Goal: Check status: Check status

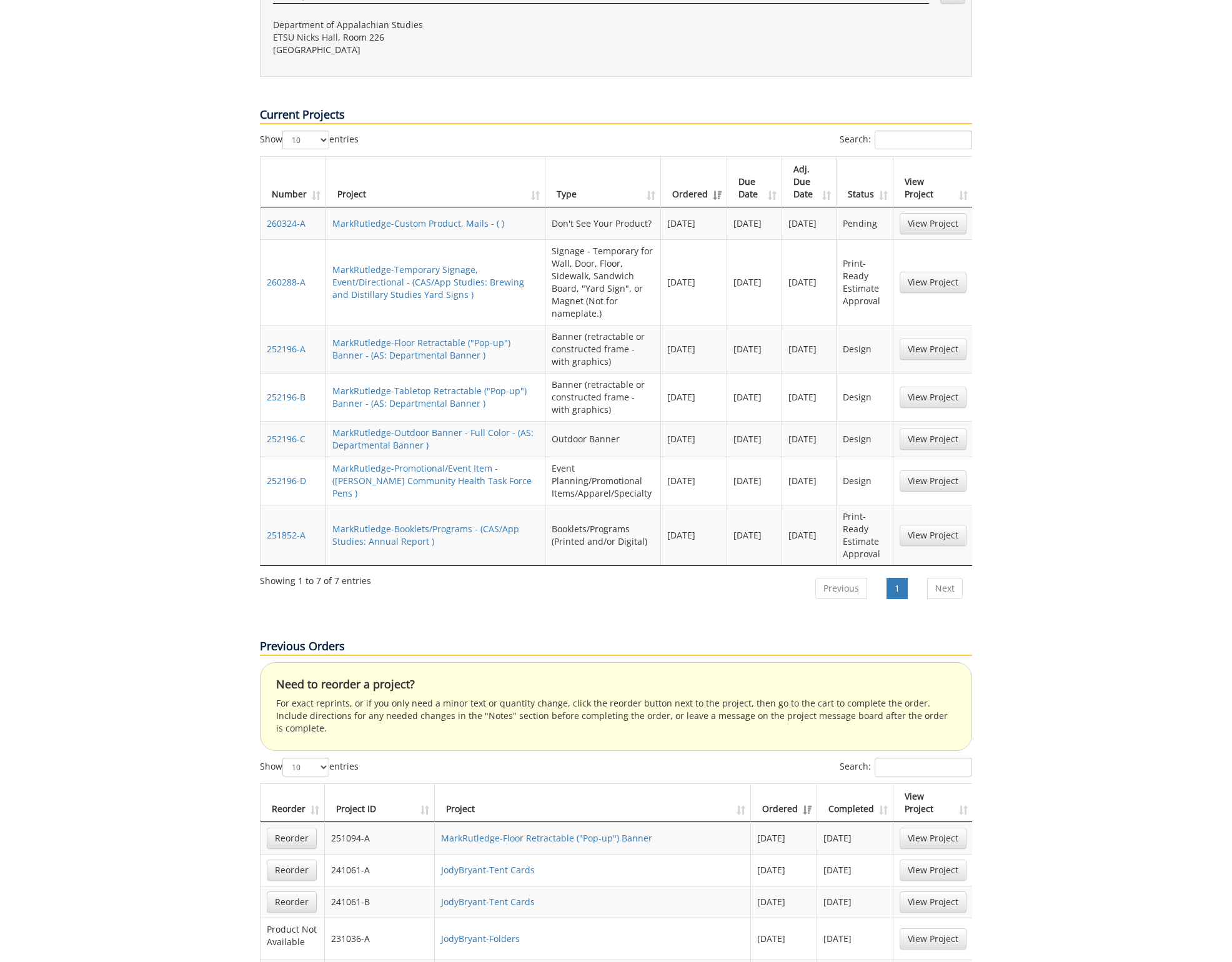
scroll to position [493, 0]
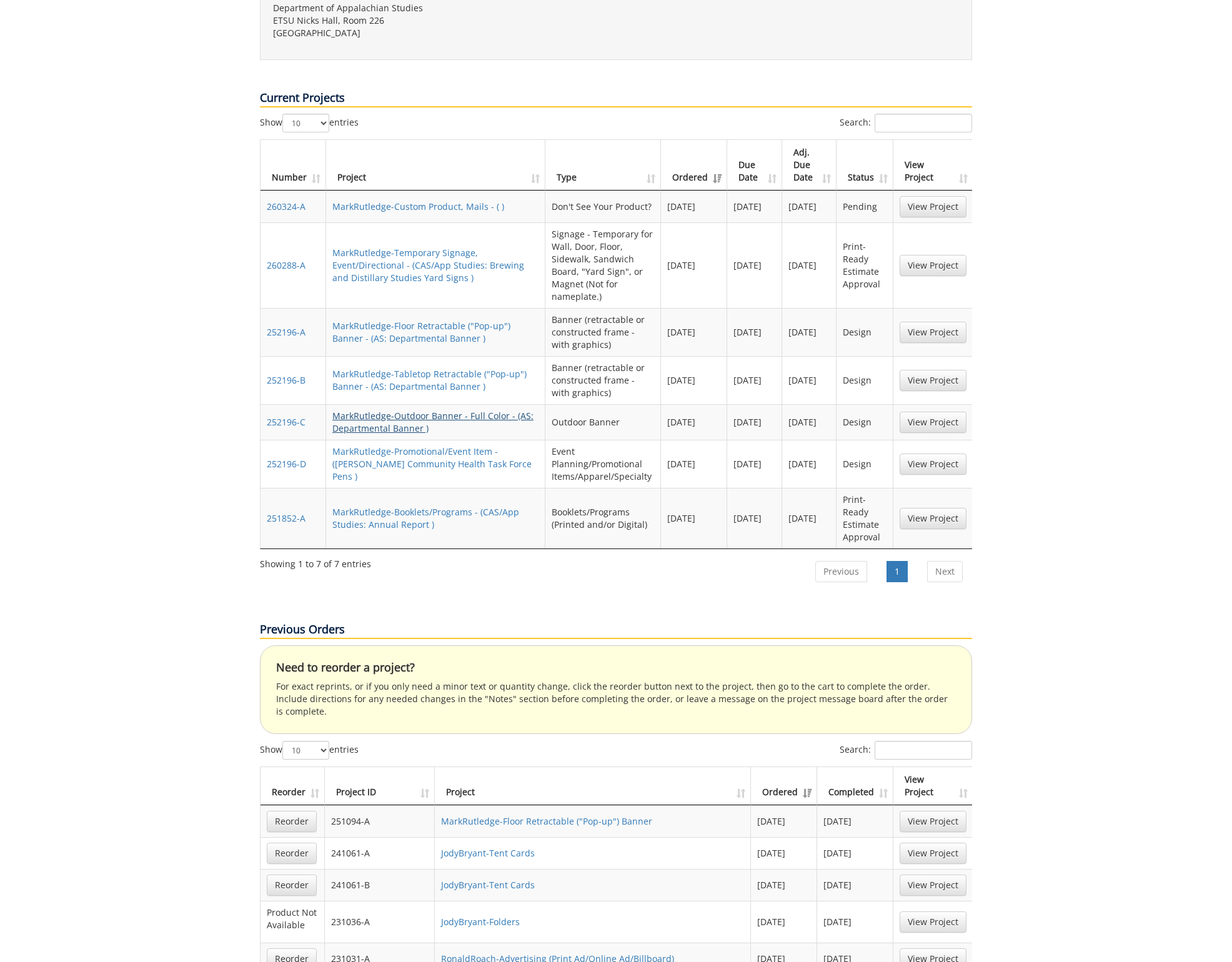
click at [372, 410] on link "MarkRutledge-Outdoor Banner - Full Color - (AS: Departmental Banner )" at bounding box center [433, 422] width 201 height 25
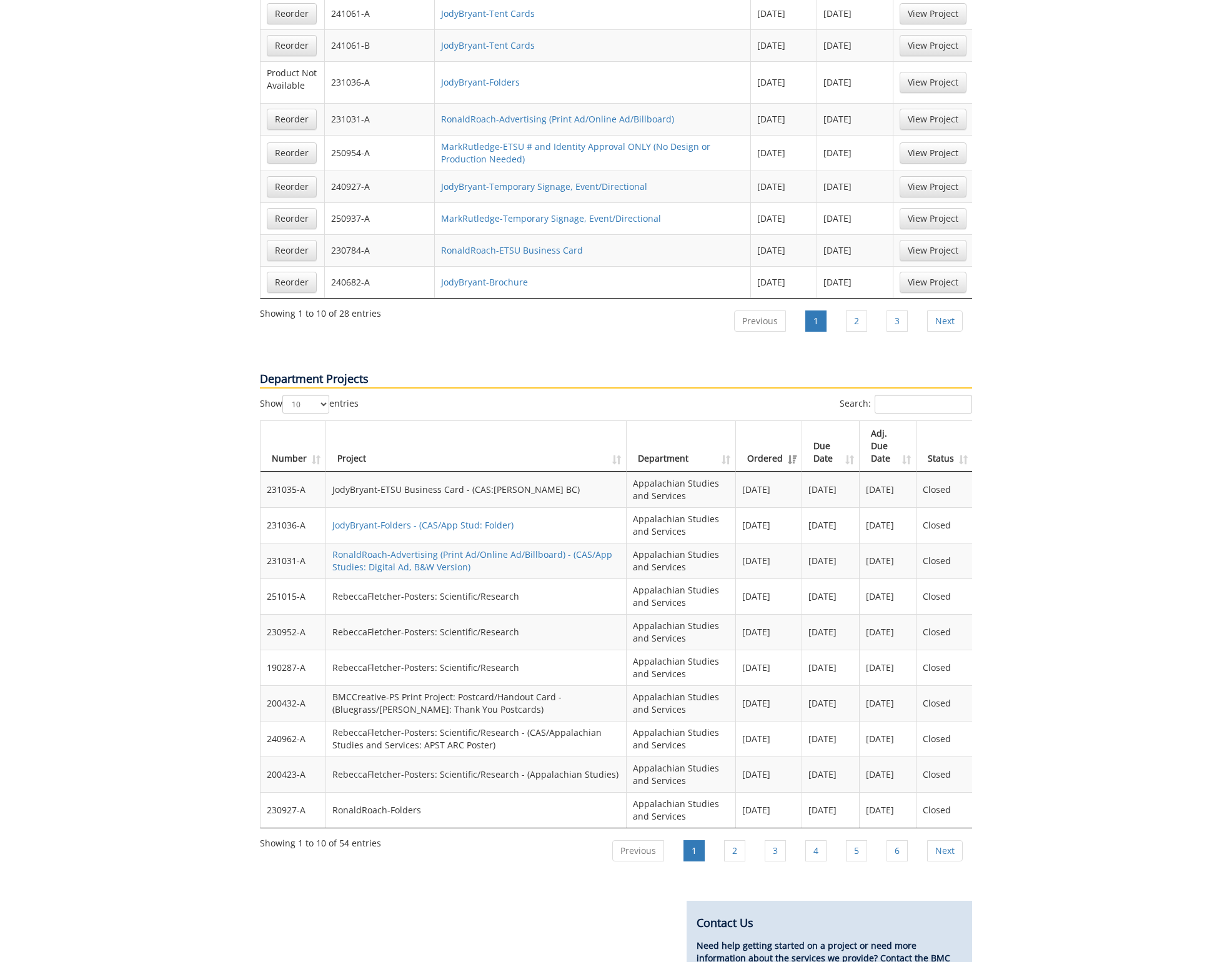
scroll to position [1339, 0]
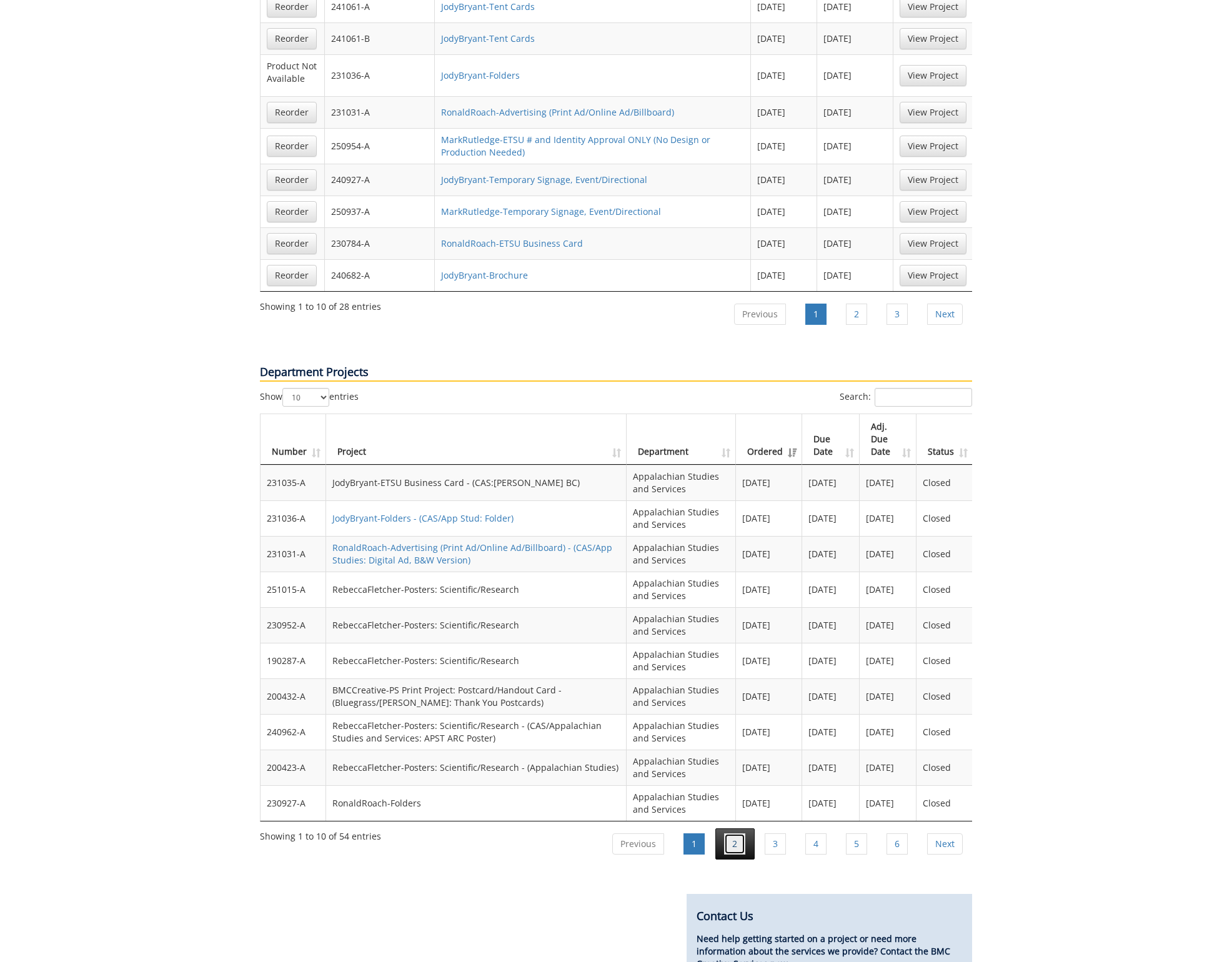
click at [730, 834] on link "2" at bounding box center [734, 844] width 21 height 21
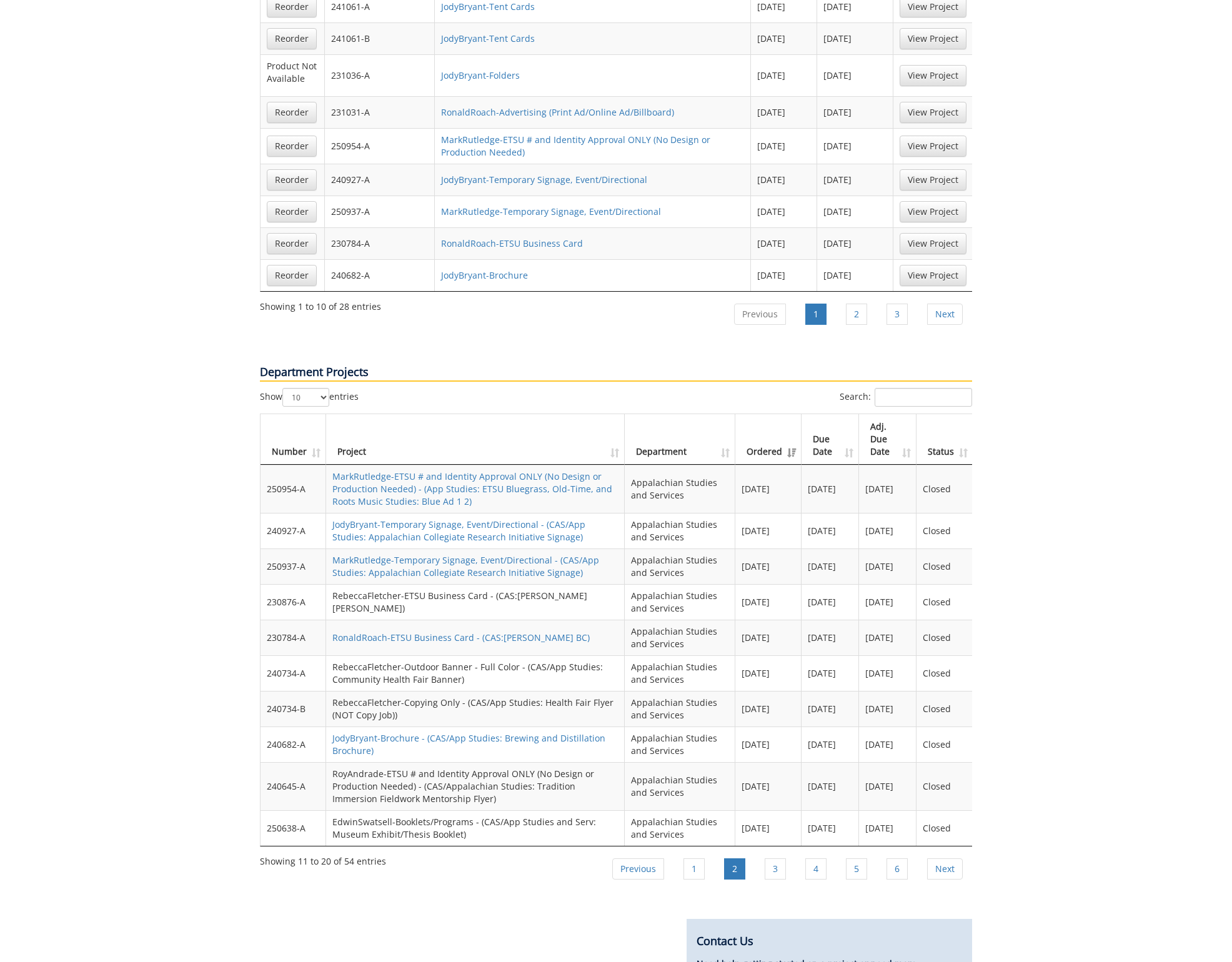
click at [349, 655] on td "RebeccaFletcher-Outdoor Banner - Full Color - (CAS/App Studies: Community Healt…" at bounding box center [475, 672] width 299 height 36
drag, startPoint x: 665, startPoint y: 625, endPoint x: 657, endPoint y: 626, distance: 8.1
click at [663, 655] on td "Appalachian Studies and Services" at bounding box center [679, 672] width 110 height 36
click at [482, 655] on td "RebeccaFletcher-Outdoor Banner - Full Color - (CAS/App Studies: Community Healt…" at bounding box center [475, 672] width 299 height 36
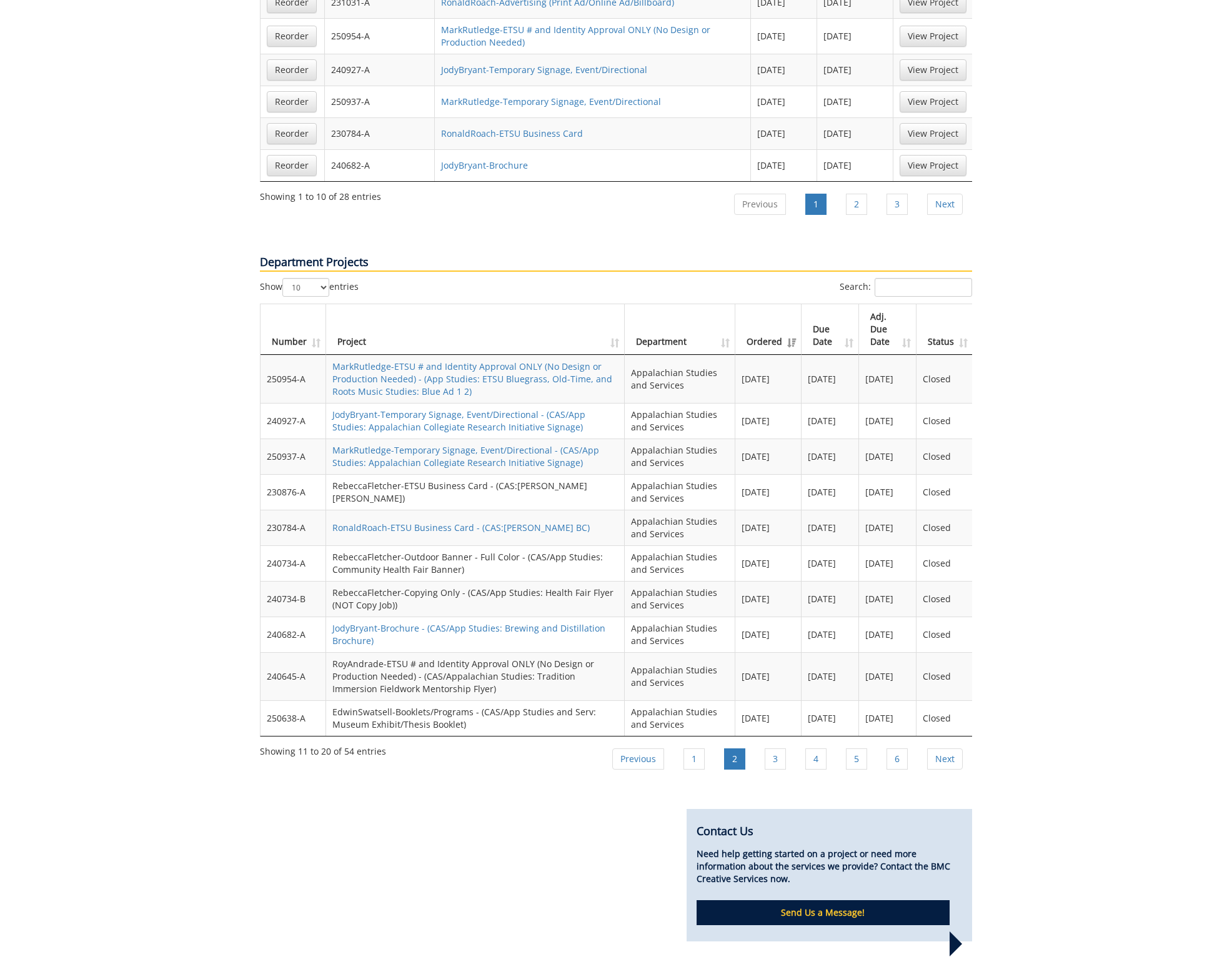
scroll to position [1451, 0]
click at [766, 747] on link "3" at bounding box center [774, 757] width 21 height 21
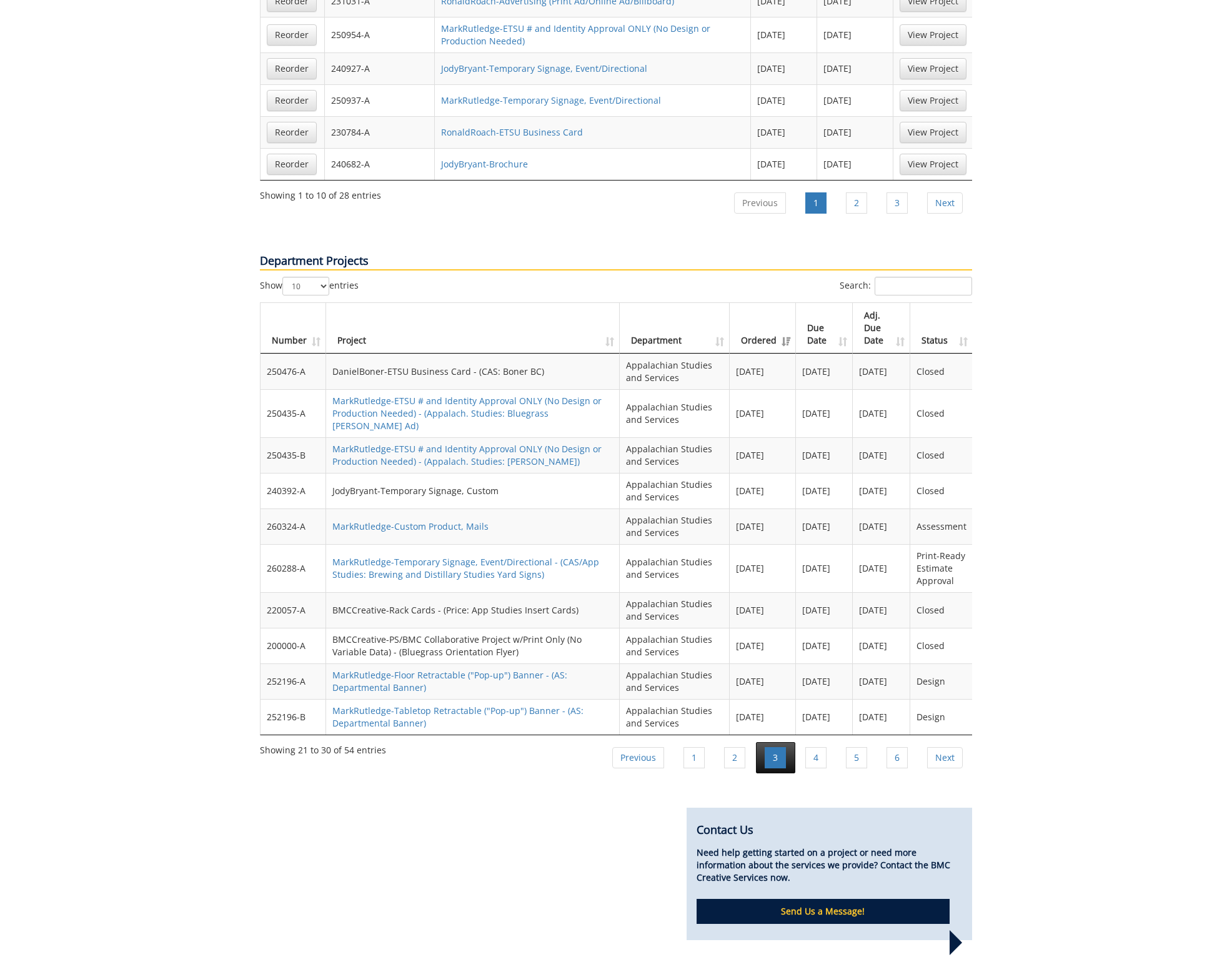
click at [767, 747] on link "3" at bounding box center [774, 757] width 21 height 21
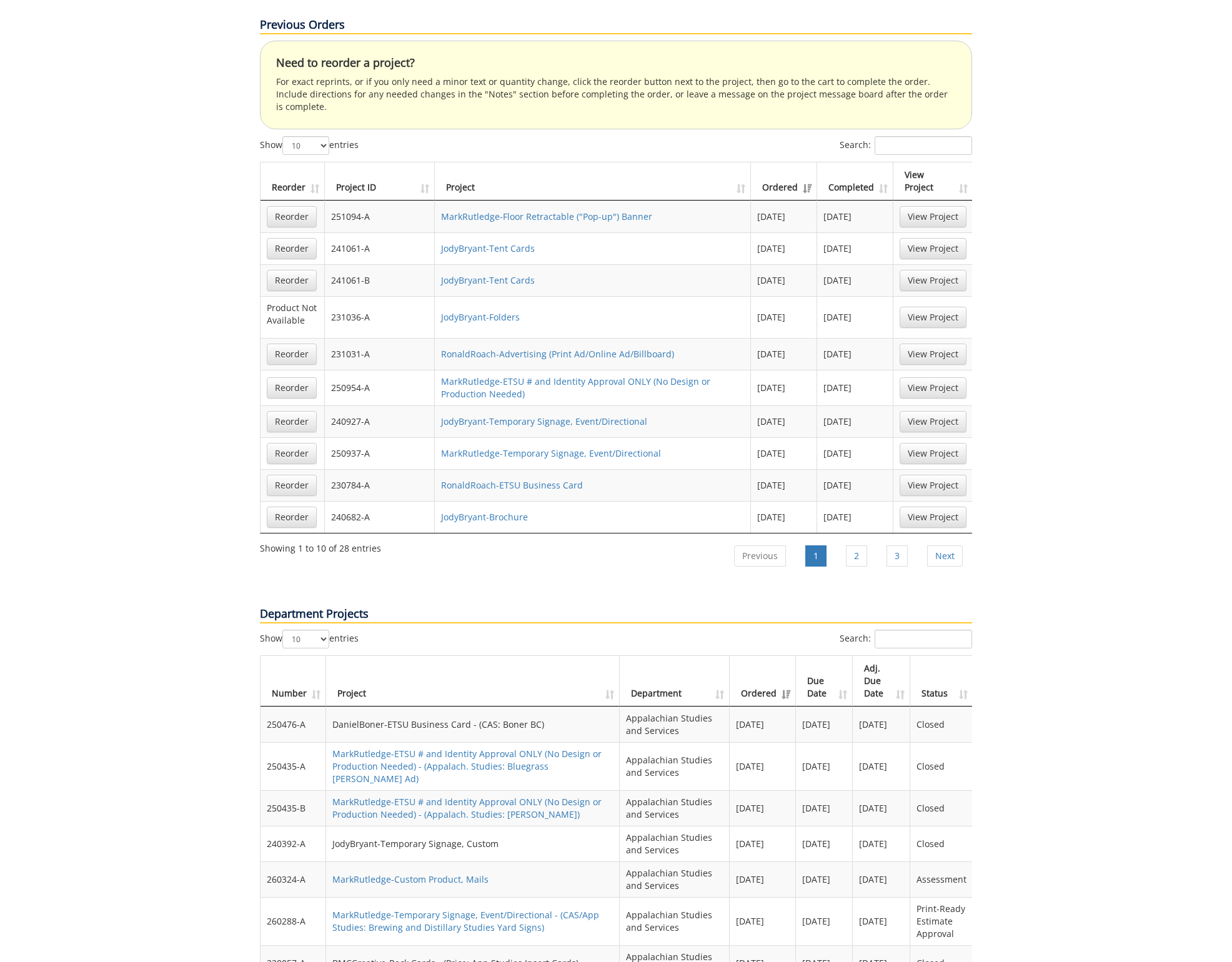
scroll to position [1100, 0]
click at [857, 544] on link "2" at bounding box center [856, 554] width 21 height 21
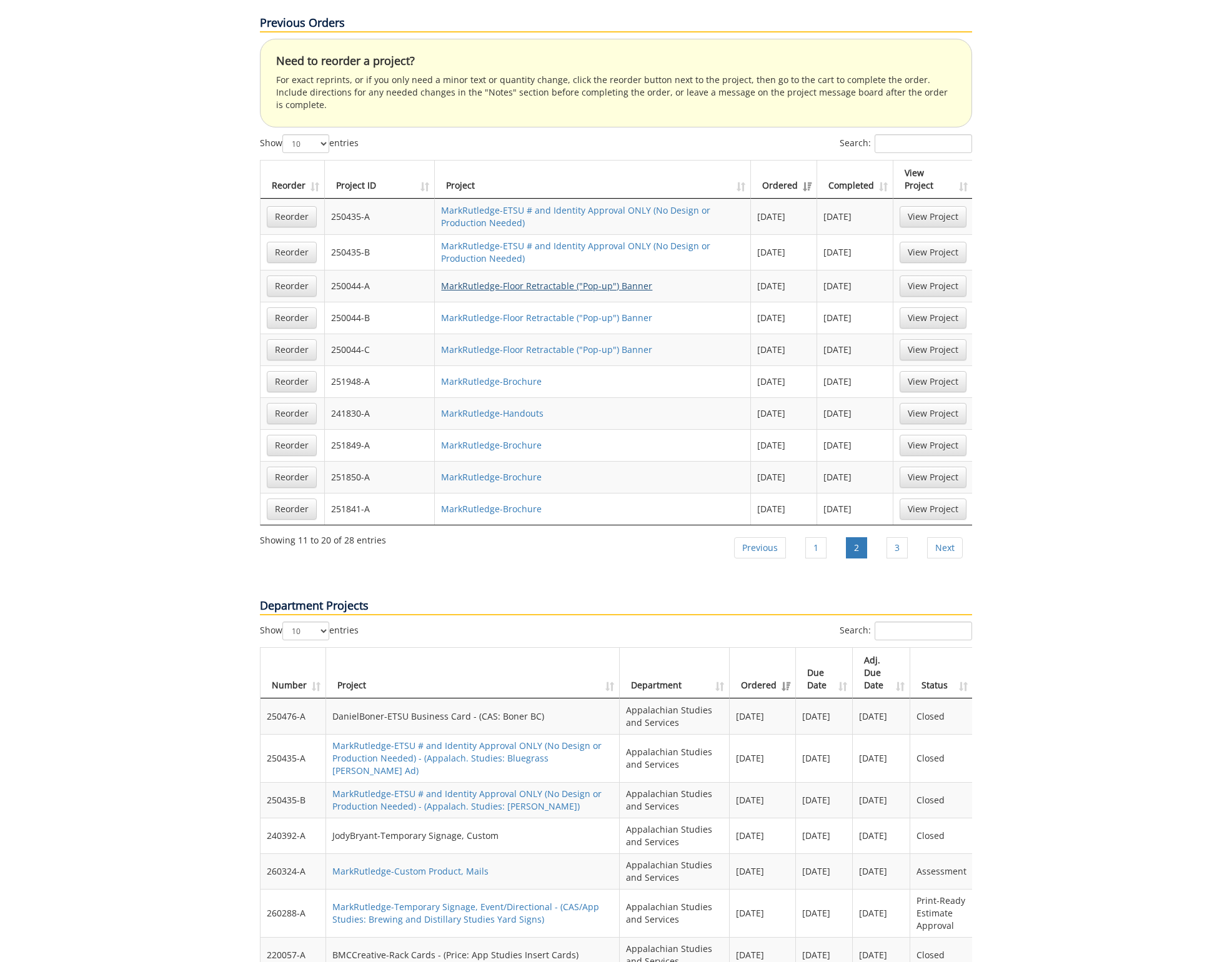
click at [491, 280] on link "MarkRutledge-Floor Retractable ("Pop-up") Banner" at bounding box center [546, 285] width 211 height 12
click at [508, 312] on link "MarkRutledge-Floor Retractable ("Pop-up") Banner" at bounding box center [546, 317] width 211 height 12
click at [504, 333] on td "MarkRutledge-Floor Retractable ("Pop-up") Banner" at bounding box center [592, 349] width 316 height 32
click at [508, 343] on link "MarkRutledge-Floor Retractable ("Pop-up") Banner" at bounding box center [546, 349] width 211 height 12
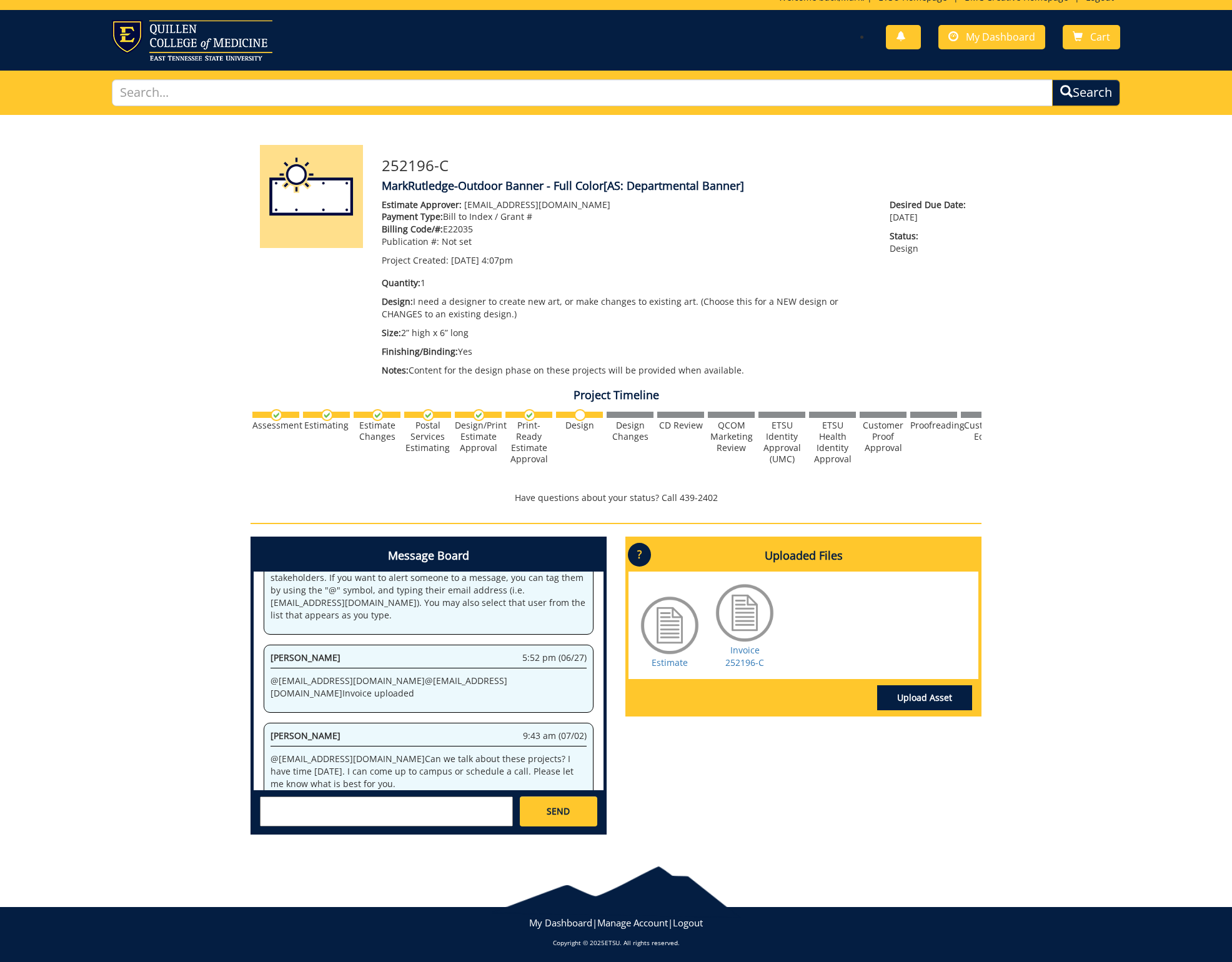
scroll to position [14, 0]
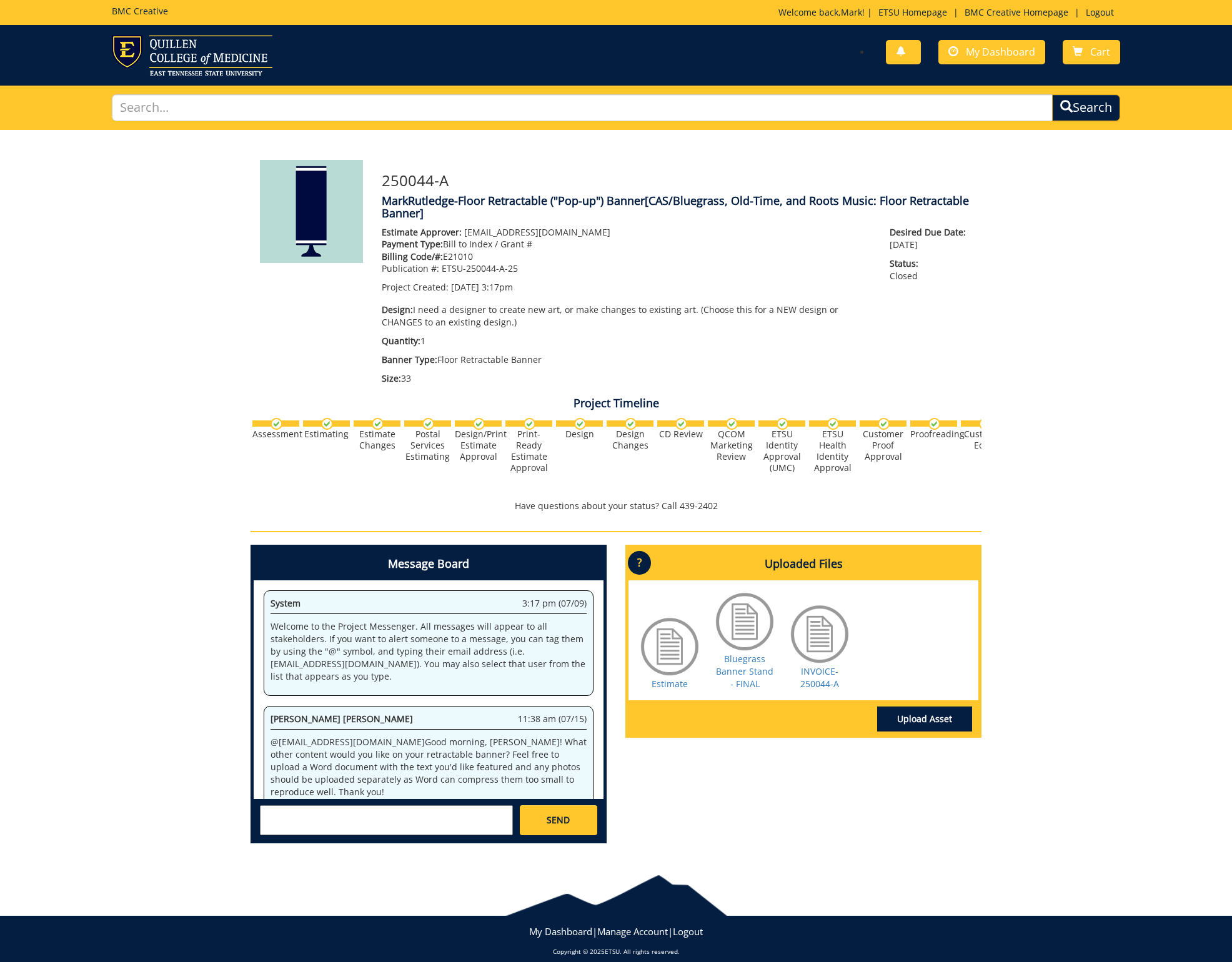
scroll to position [725, 0]
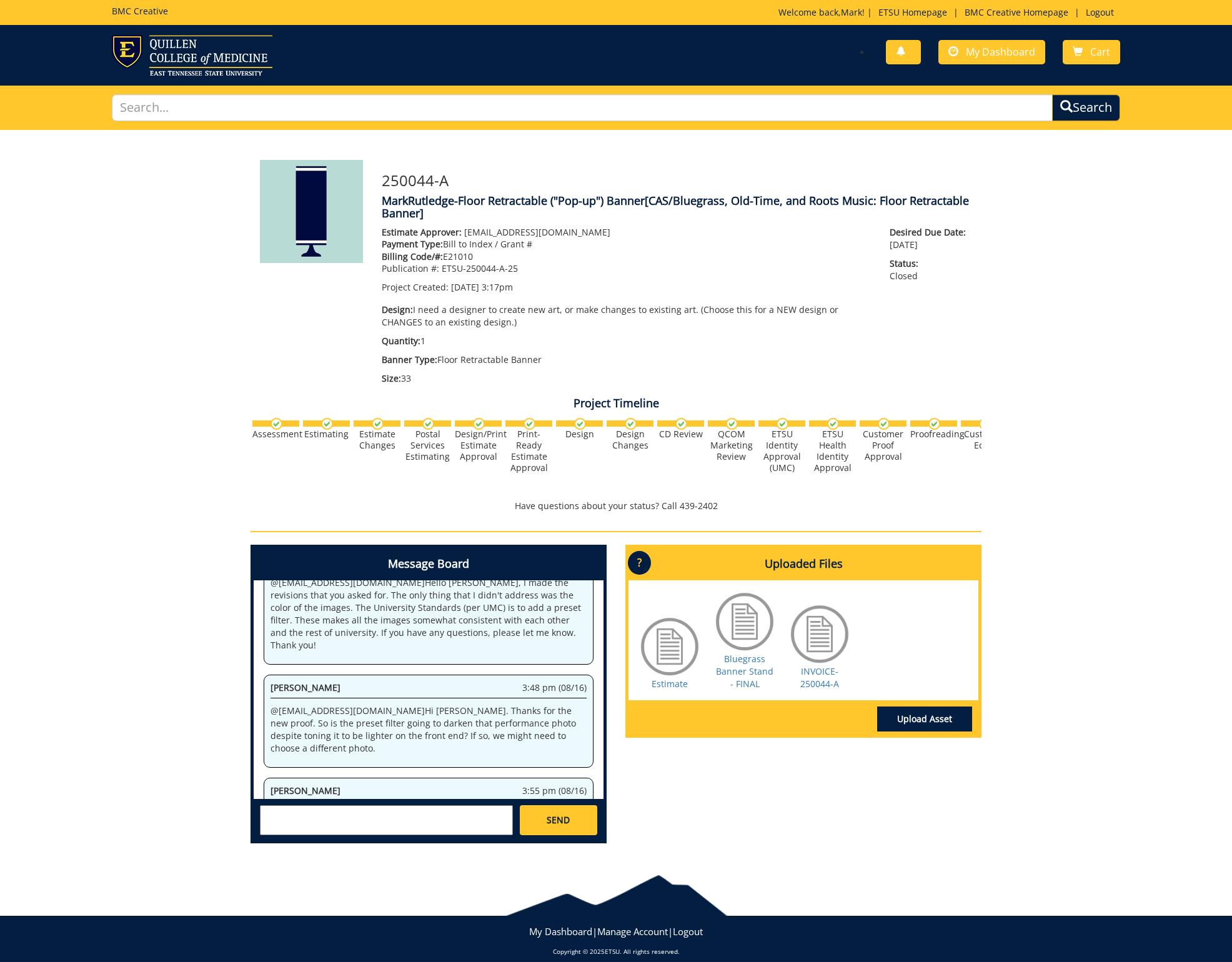
click at [742, 618] on div at bounding box center [744, 621] width 63 height 63
click at [740, 665] on link "Bluegrass Banner Stand - FINAL" at bounding box center [744, 671] width 57 height 36
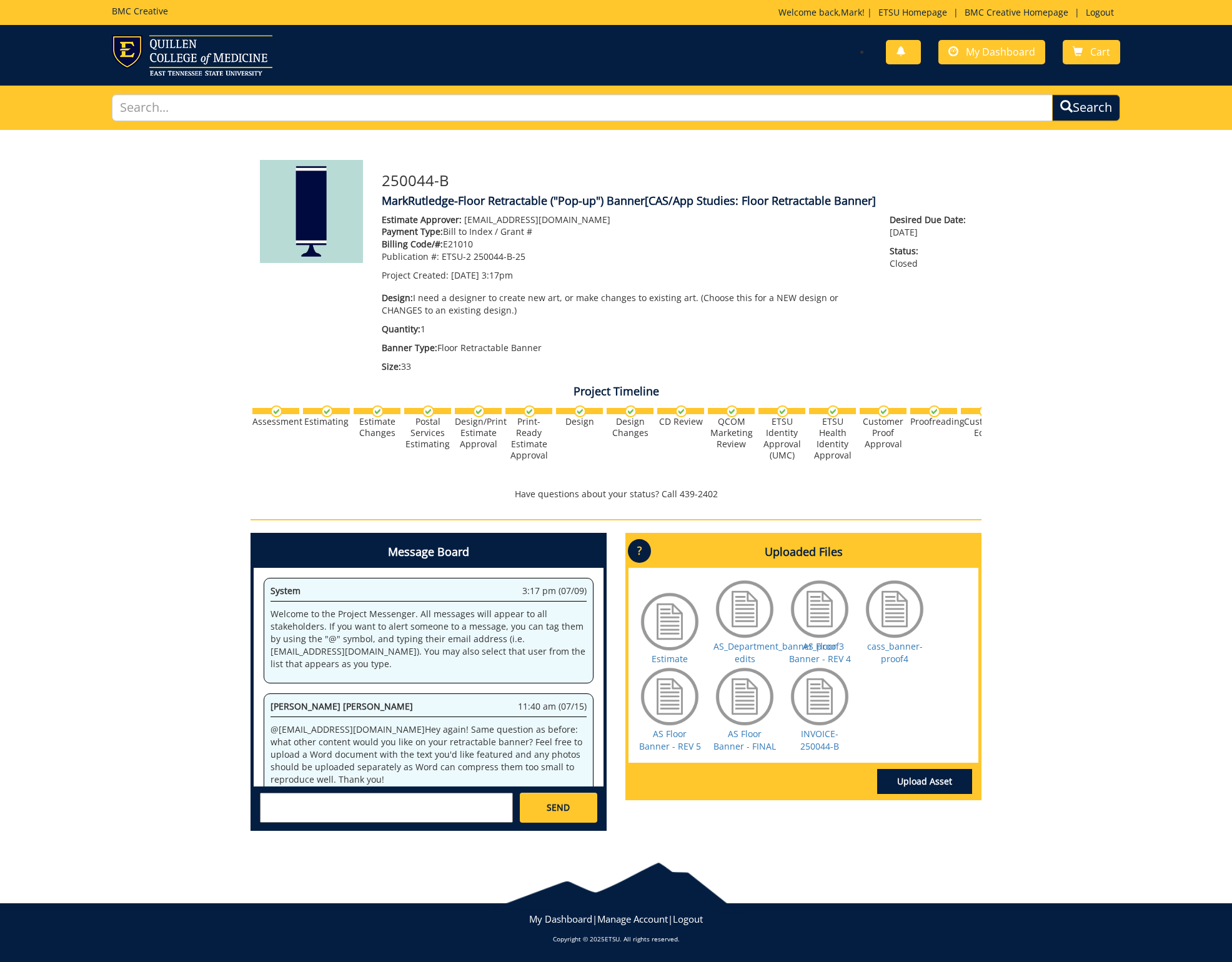
scroll to position [546, 0]
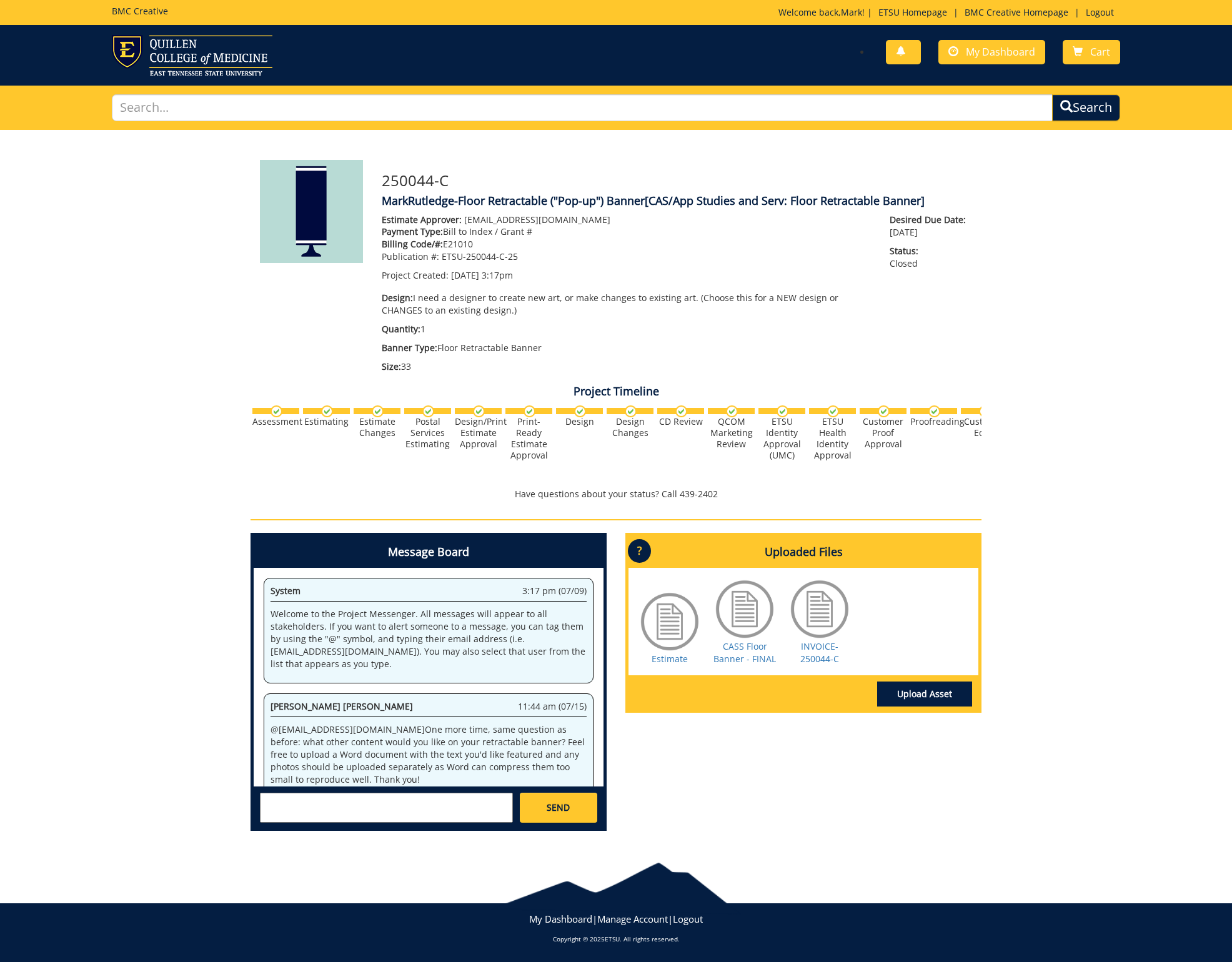
scroll to position [322, 0]
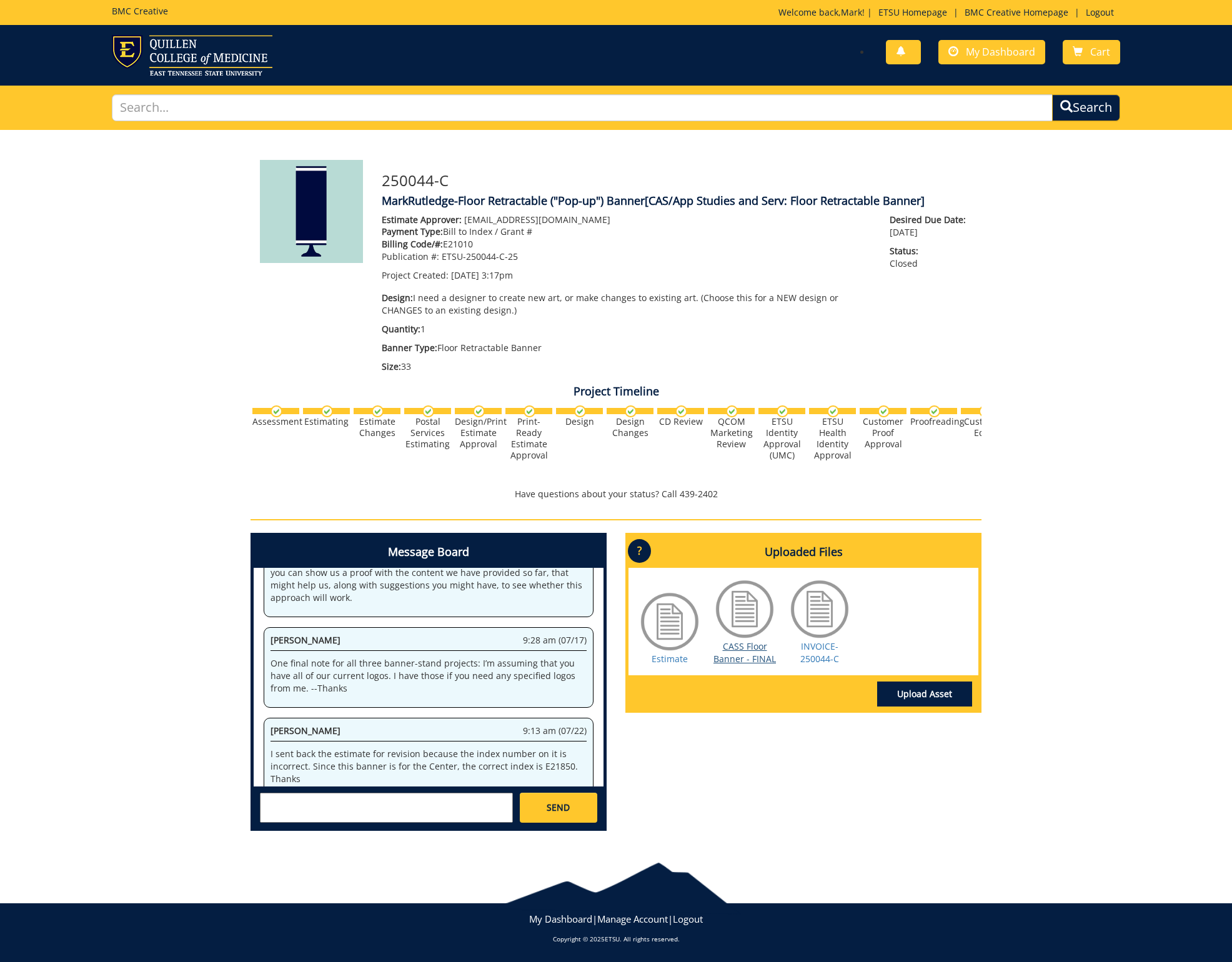
click at [743, 643] on link "CASS Floor Banner - FINAL" at bounding box center [744, 652] width 63 height 25
